Goal: Task Accomplishment & Management: Manage account settings

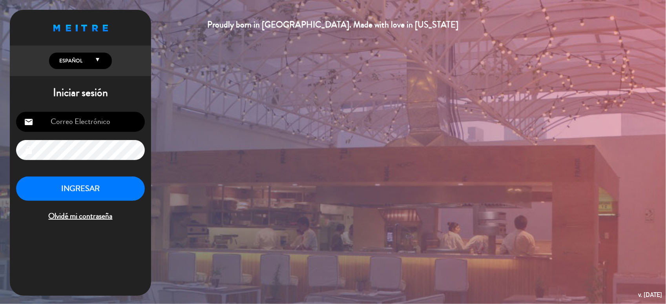
type input "[PERSON_NAME][EMAIL_ADDRESS][PERSON_NAME][DOMAIN_NAME]"
click at [99, 199] on button "INGRESAR" at bounding box center [80, 189] width 129 height 25
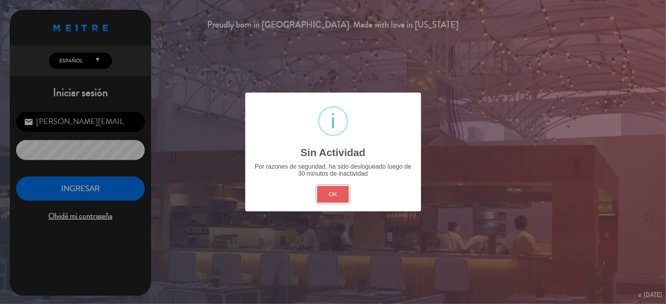
click at [340, 191] on button "OK" at bounding box center [333, 194] width 32 height 17
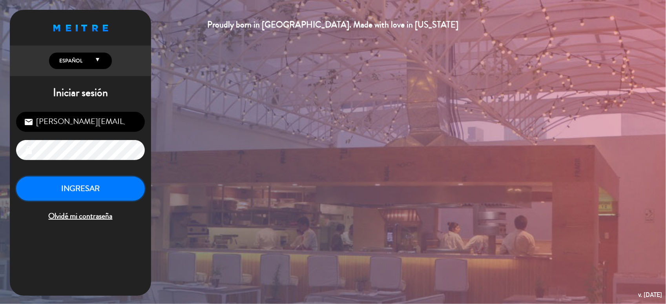
click at [93, 193] on button "INGRESAR" at bounding box center [80, 189] width 129 height 25
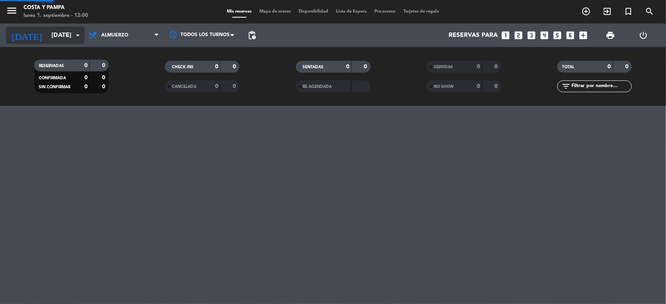
click at [77, 37] on icon "arrow_drop_down" at bounding box center [77, 35] width 9 height 9
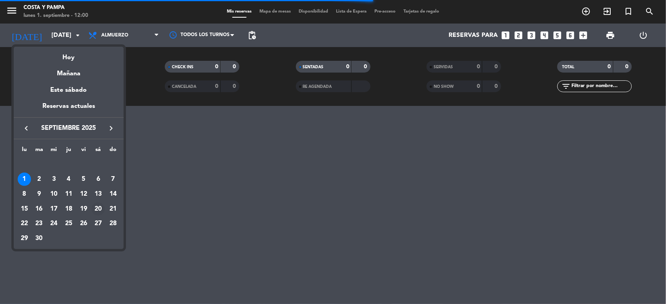
click at [97, 207] on div "20" at bounding box center [98, 209] width 13 height 13
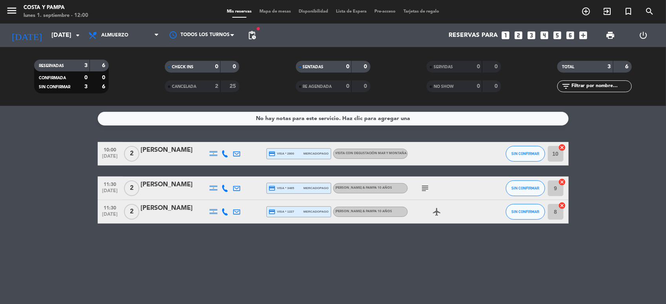
click at [257, 33] on span "pending_actions" at bounding box center [252, 35] width 16 height 16
click at [254, 35] on span "pending_actions" at bounding box center [251, 35] width 9 height 9
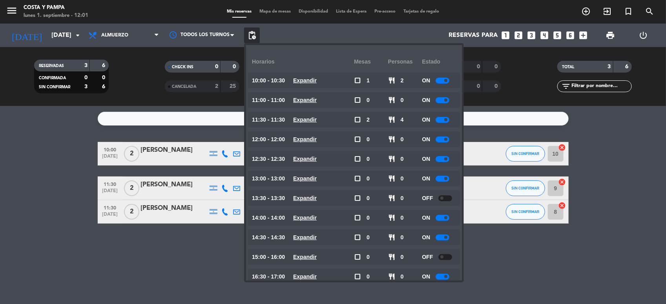
click at [444, 198] on span at bounding box center [442, 198] width 3 height 3
click at [445, 257] on div at bounding box center [446, 257] width 14 height 6
click at [66, 30] on input "[DATE]" at bounding box center [89, 35] width 83 height 15
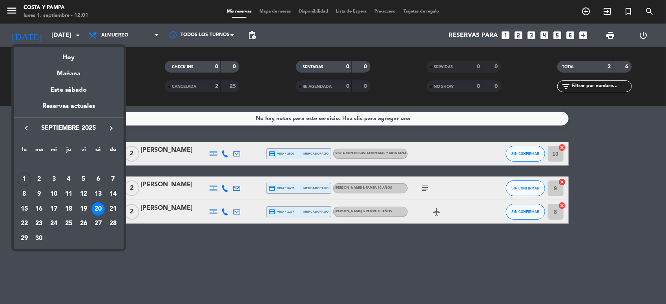
click at [99, 220] on div "27" at bounding box center [98, 223] width 13 height 13
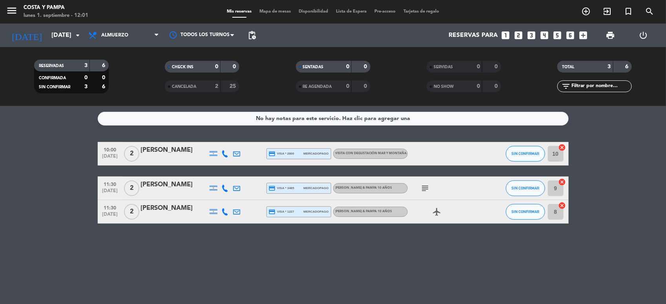
type input "[DATE]"
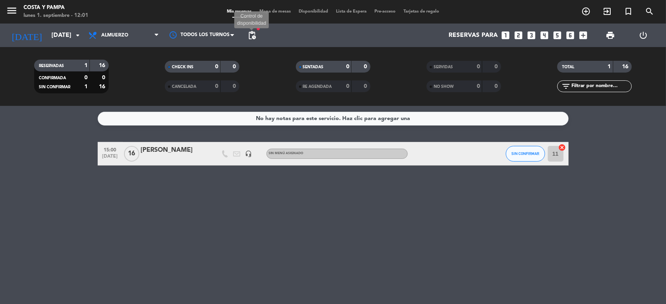
click at [251, 36] on span "pending_actions" at bounding box center [251, 35] width 9 height 9
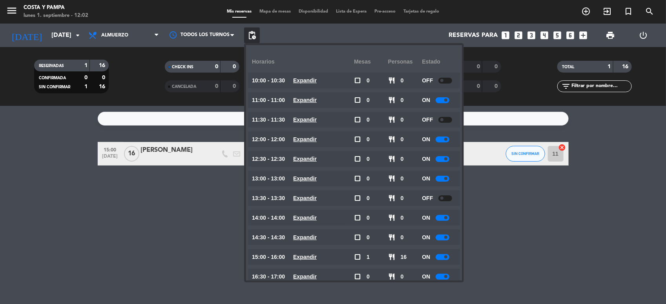
click at [104, 200] on div "No hay notas para este servicio. Haz clic para agregar una 15:00 [DATE] [PERSON…" at bounding box center [333, 205] width 666 height 198
